Goal: Find specific page/section: Find specific page/section

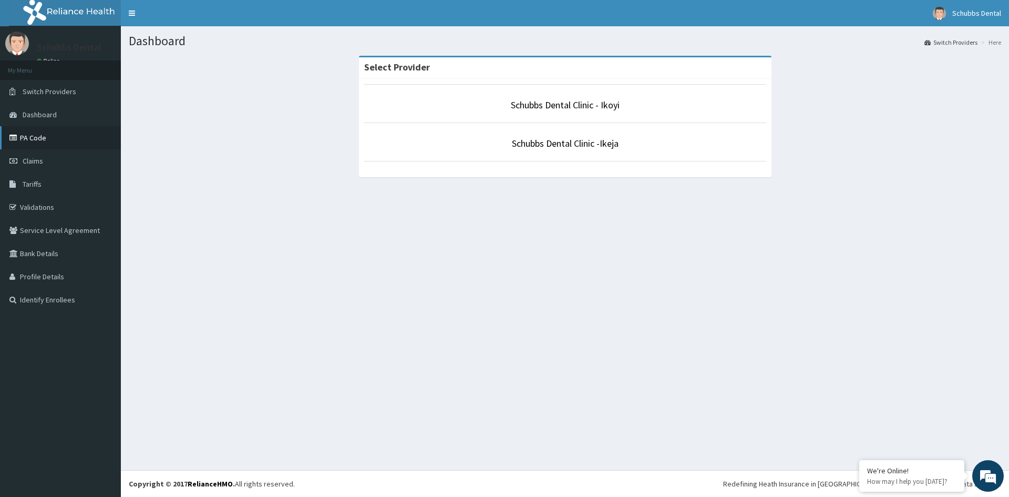
click at [47, 141] on link "PA Code" at bounding box center [60, 137] width 121 height 23
click at [35, 131] on link "PA Code" at bounding box center [60, 137] width 121 height 23
click at [53, 138] on link "PA Code" at bounding box center [60, 137] width 121 height 23
